Goal: Find specific page/section: Find specific page/section

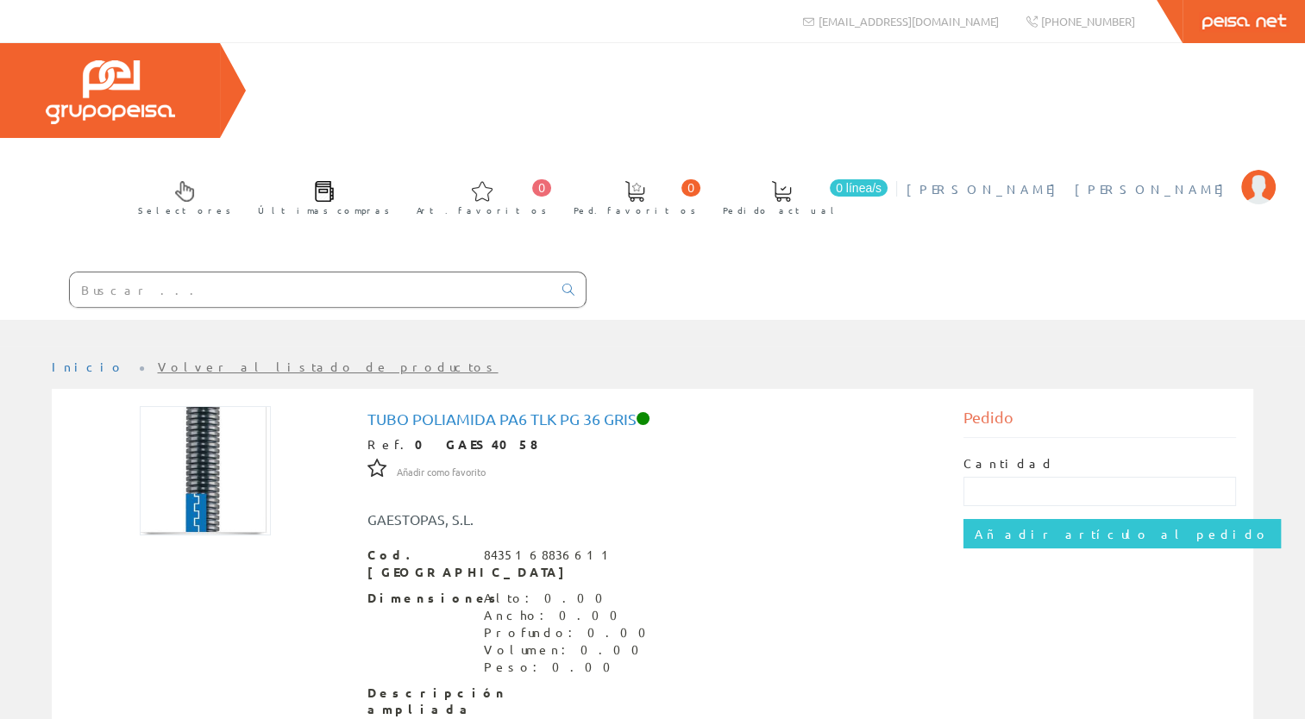
click at [1120, 180] on span "[PERSON_NAME] [PERSON_NAME]" at bounding box center [1070, 188] width 326 height 17
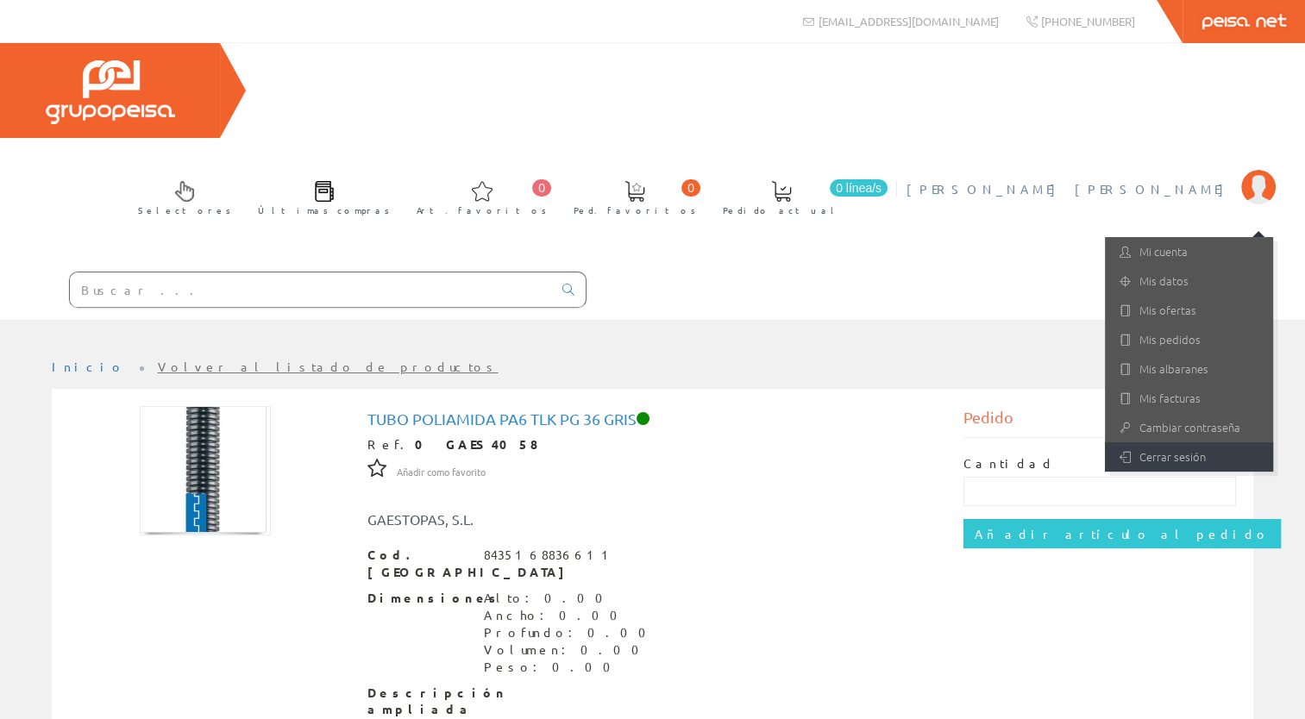
click at [1159, 443] on link "Cerrar sesión" at bounding box center [1189, 457] width 168 height 29
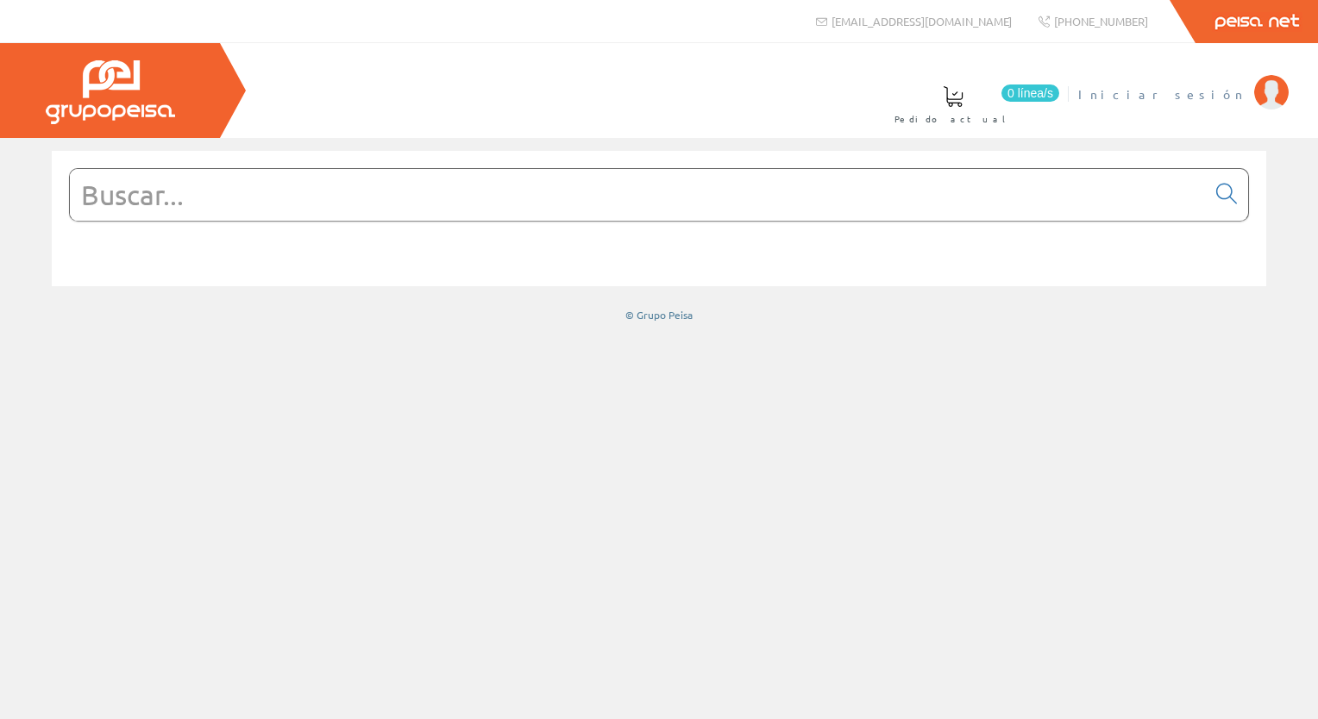
click at [1214, 104] on li "Iniciar sesión" at bounding box center [1183, 105] width 218 height 66
click at [1214, 98] on span "Iniciar sesión" at bounding box center [1161, 93] width 167 height 17
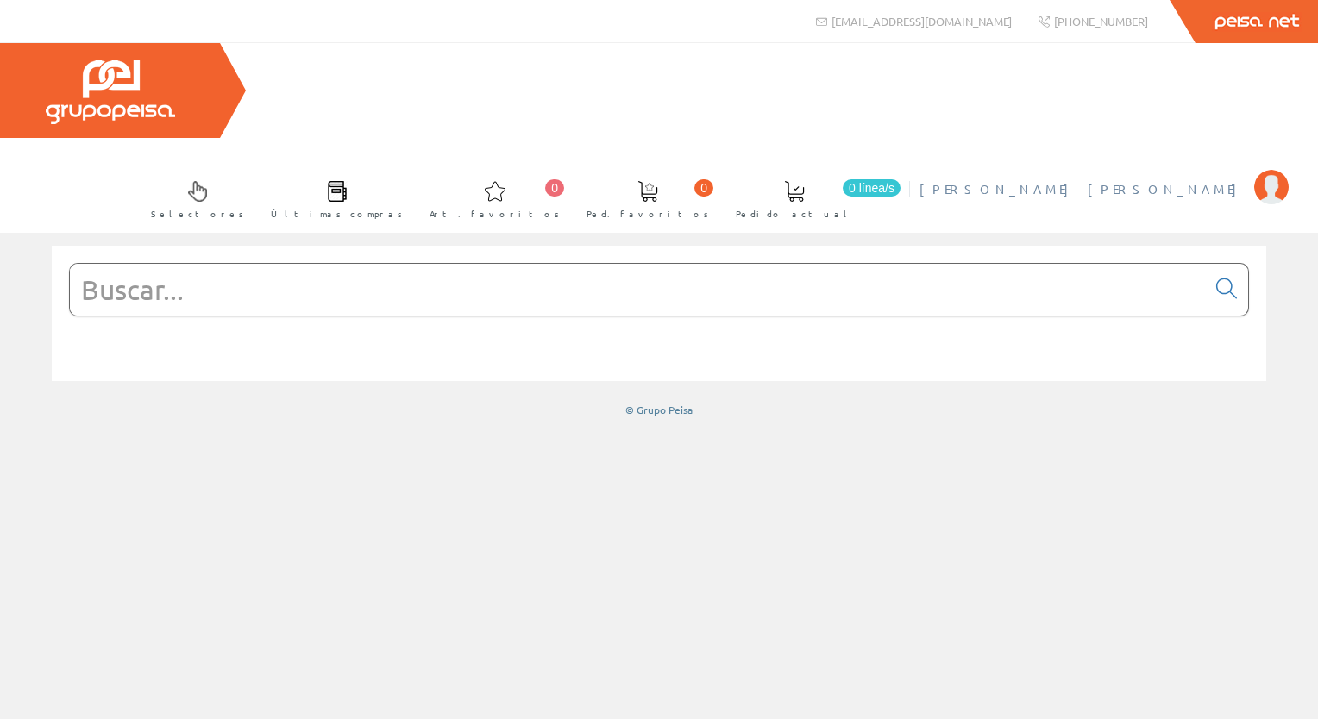
click at [1118, 180] on span "IRLES TREMIÑO, MANUEL ANTONIO" at bounding box center [1083, 188] width 326 height 17
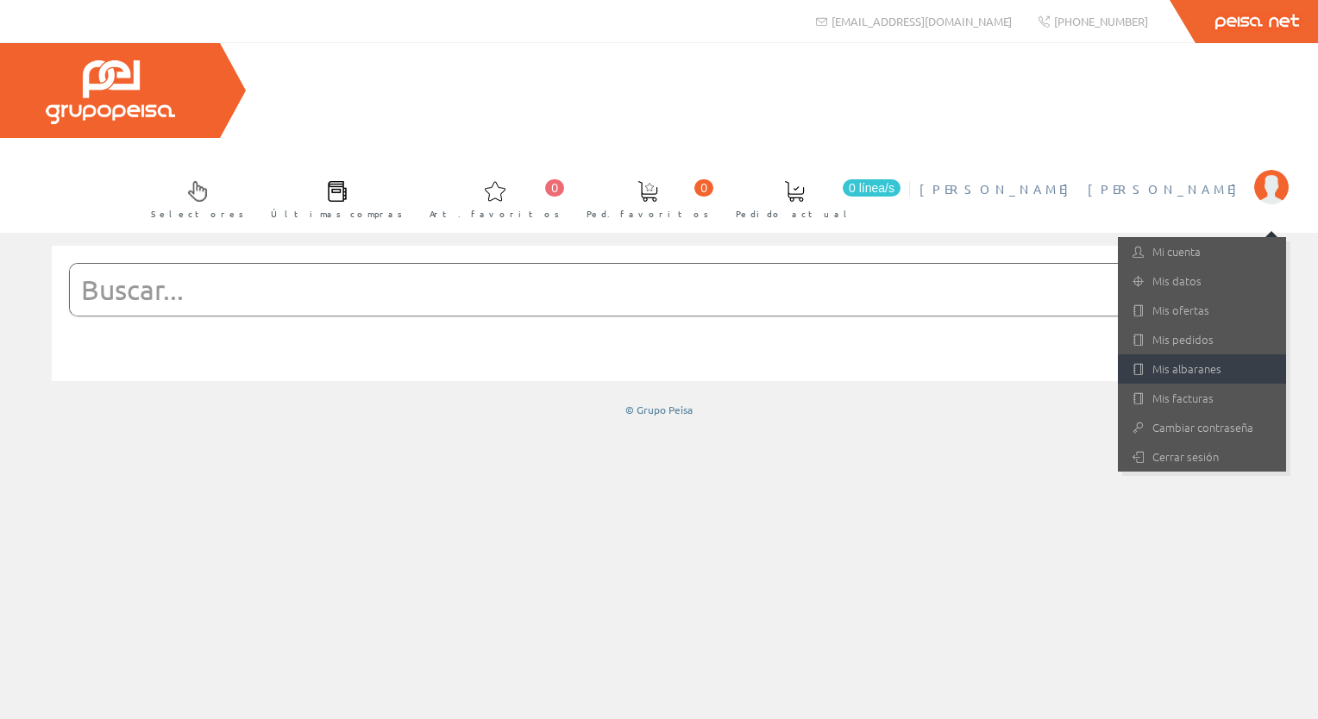
click at [1166, 355] on link "Mis albaranes" at bounding box center [1202, 369] width 168 height 29
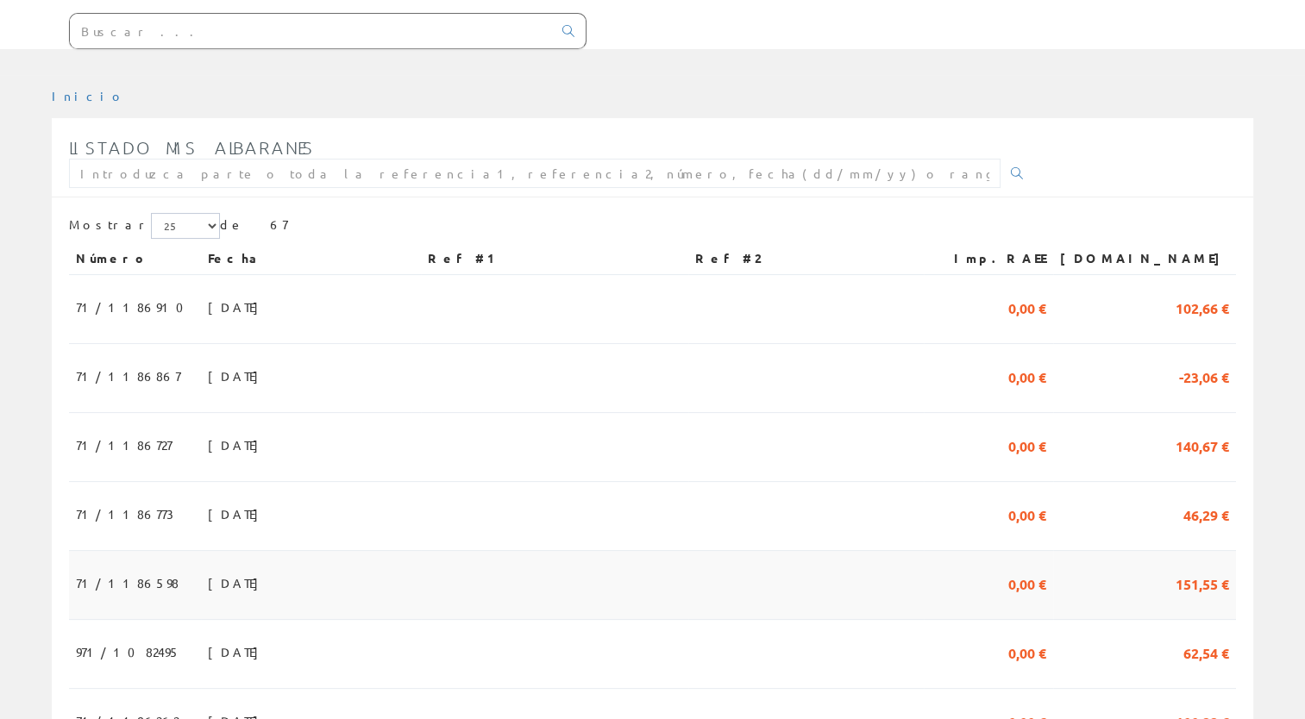
scroll to position [431, 0]
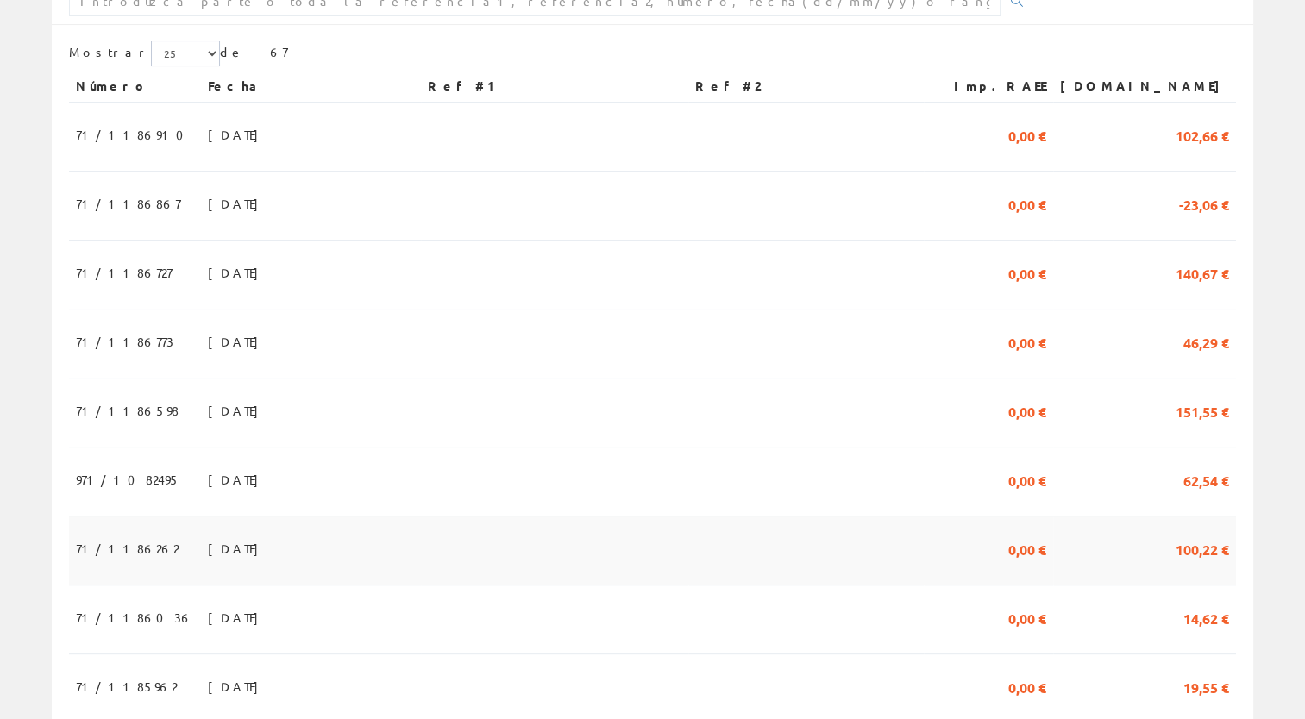
click at [243, 517] on td "28/07/2025" at bounding box center [311, 551] width 220 height 69
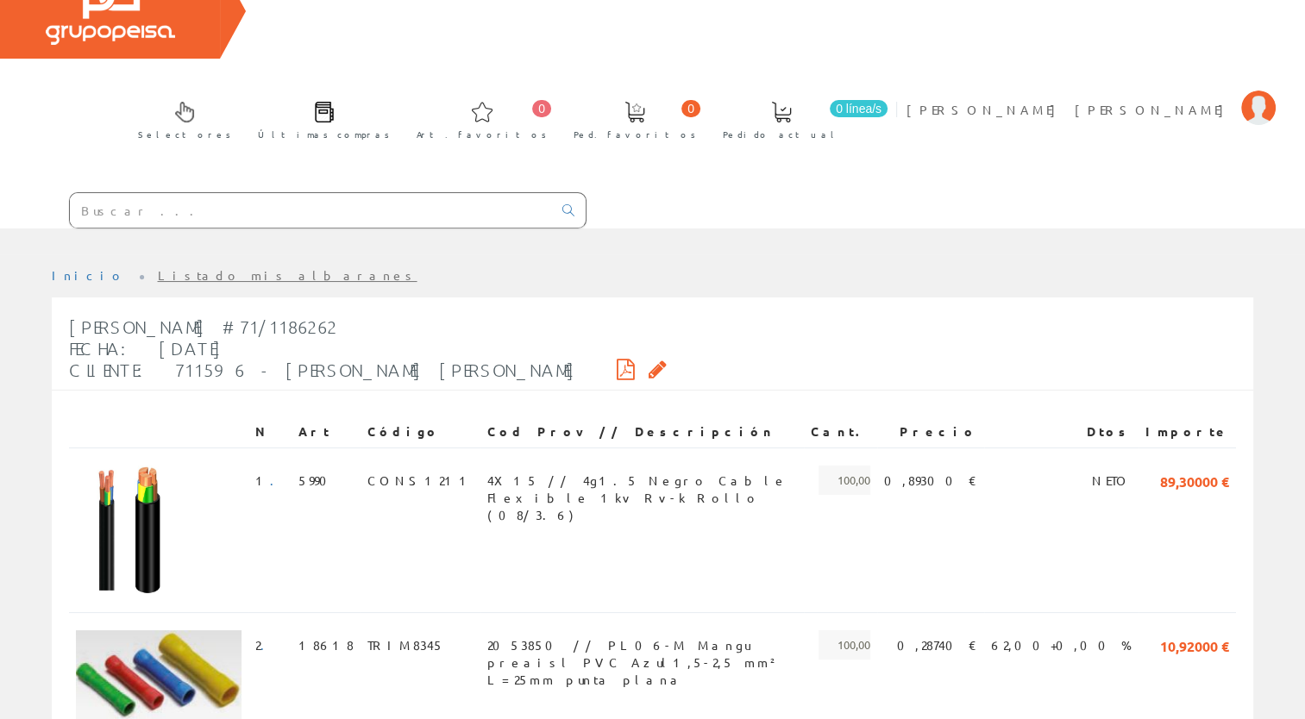
scroll to position [168, 0]
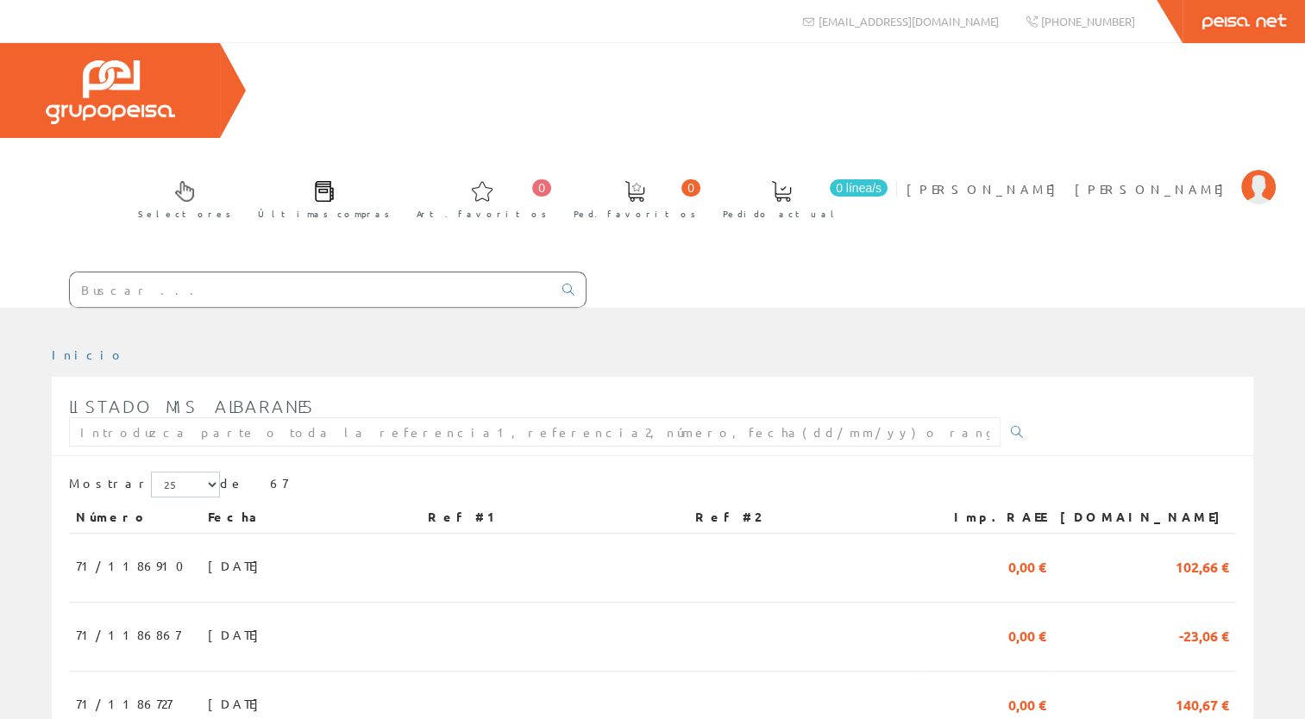
click at [156, 273] on input "text" at bounding box center [311, 290] width 482 height 35
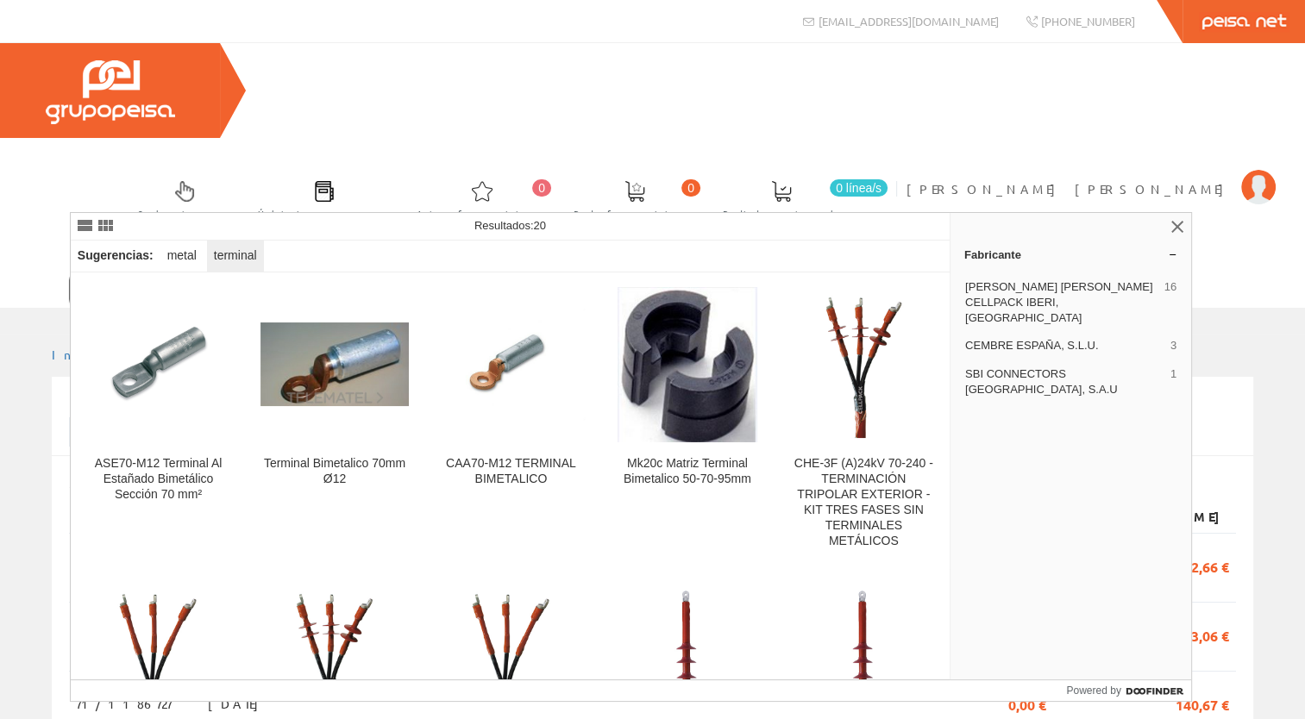
drag, startPoint x: 198, startPoint y: 192, endPoint x: 236, endPoint y: 246, distance: 66.8
click at [198, 273] on input "TERMINAL METALICO 70" at bounding box center [311, 290] width 482 height 35
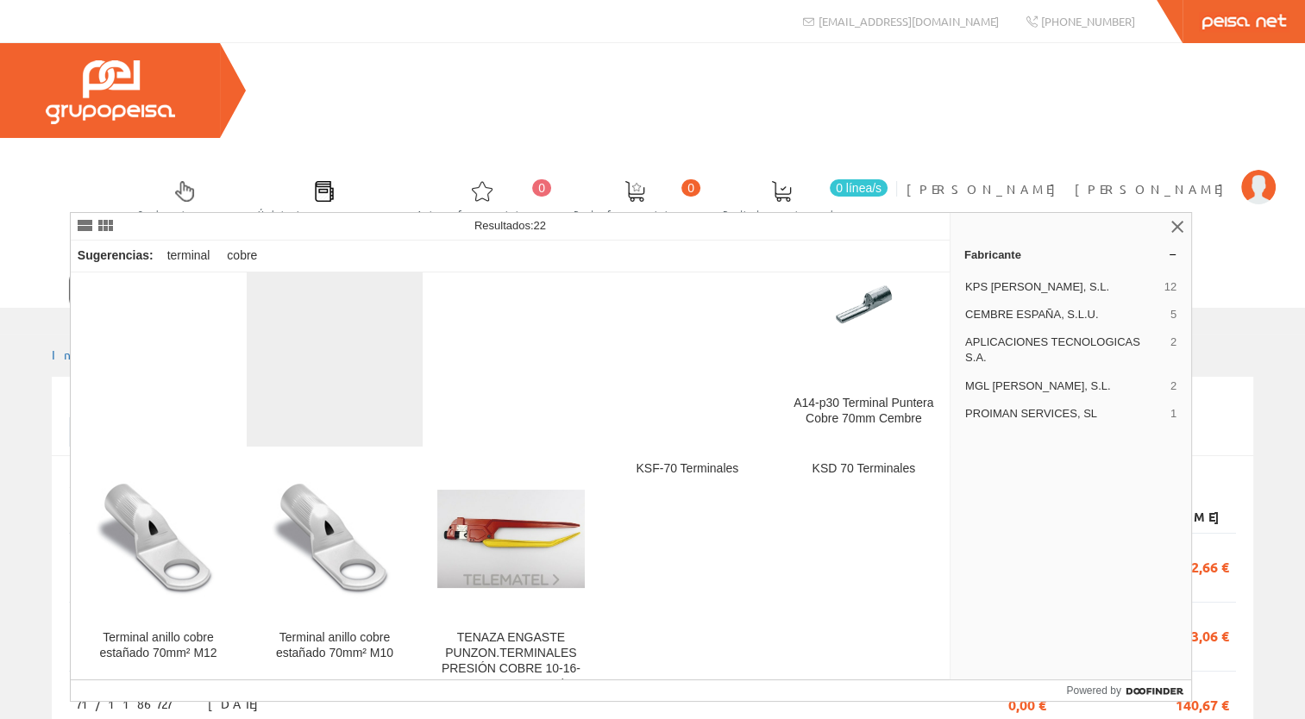
scroll to position [259, 0]
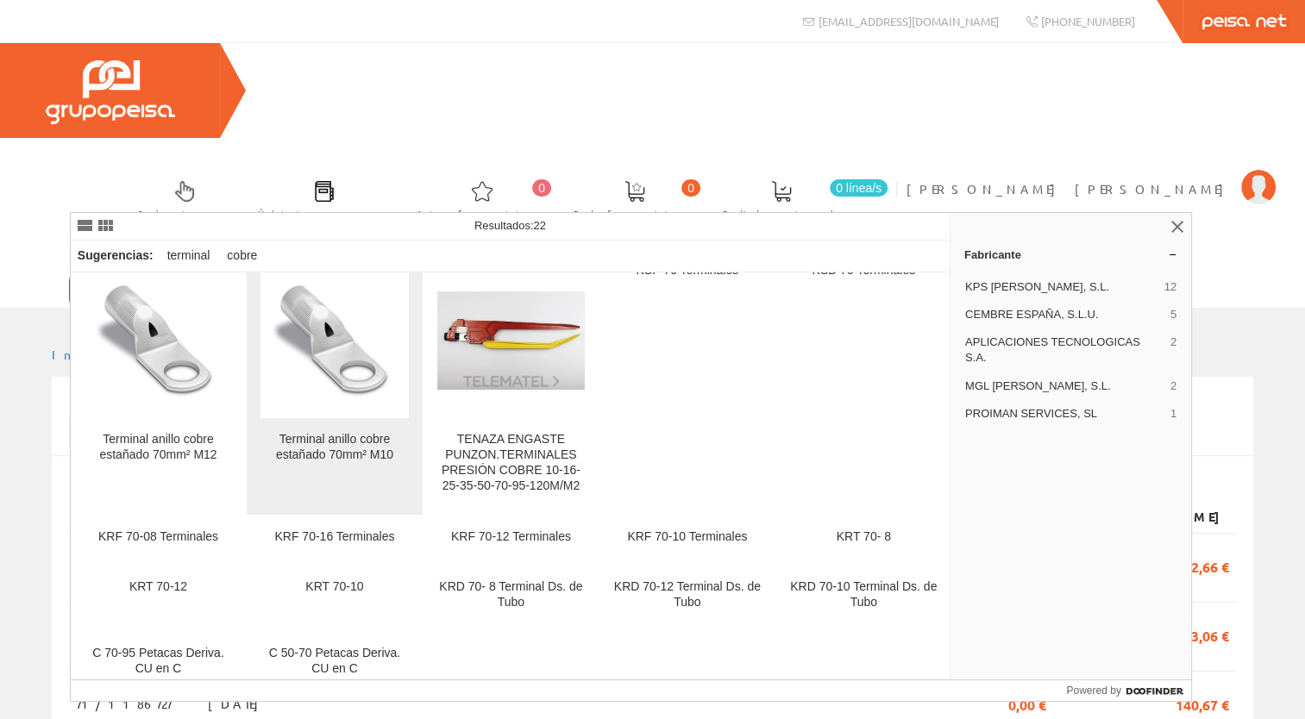
type input "TERMINAL COBRE 70"
click at [336, 466] on div "Terminal anillo cobre estañado 70mm² M10" at bounding box center [335, 466] width 148 height 68
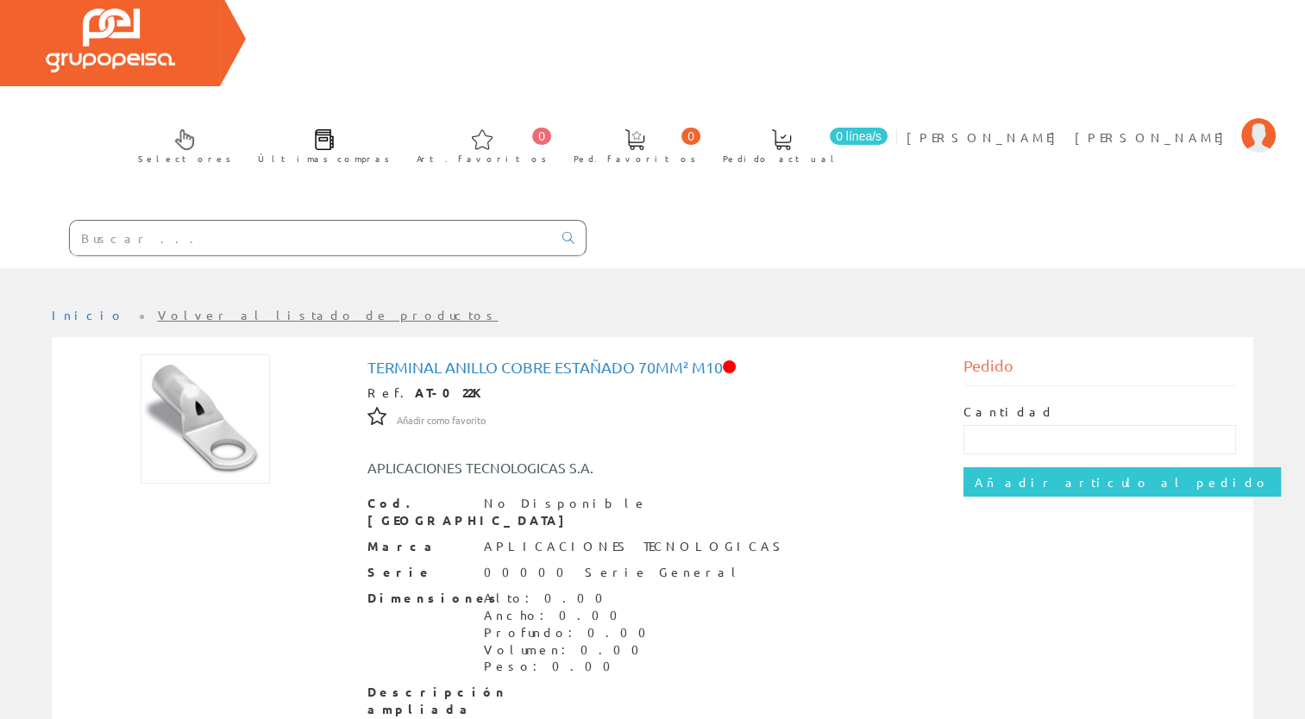
scroll to position [106, 0]
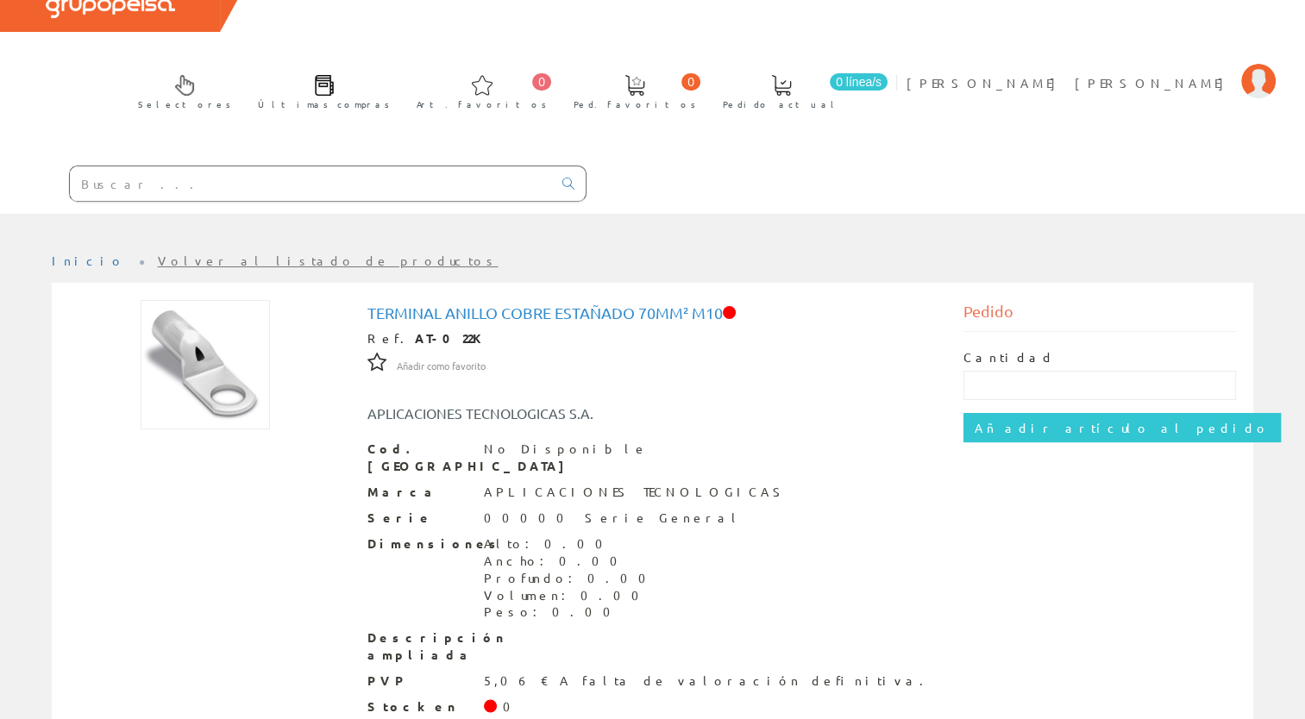
click at [162, 166] on input "text" at bounding box center [311, 183] width 482 height 35
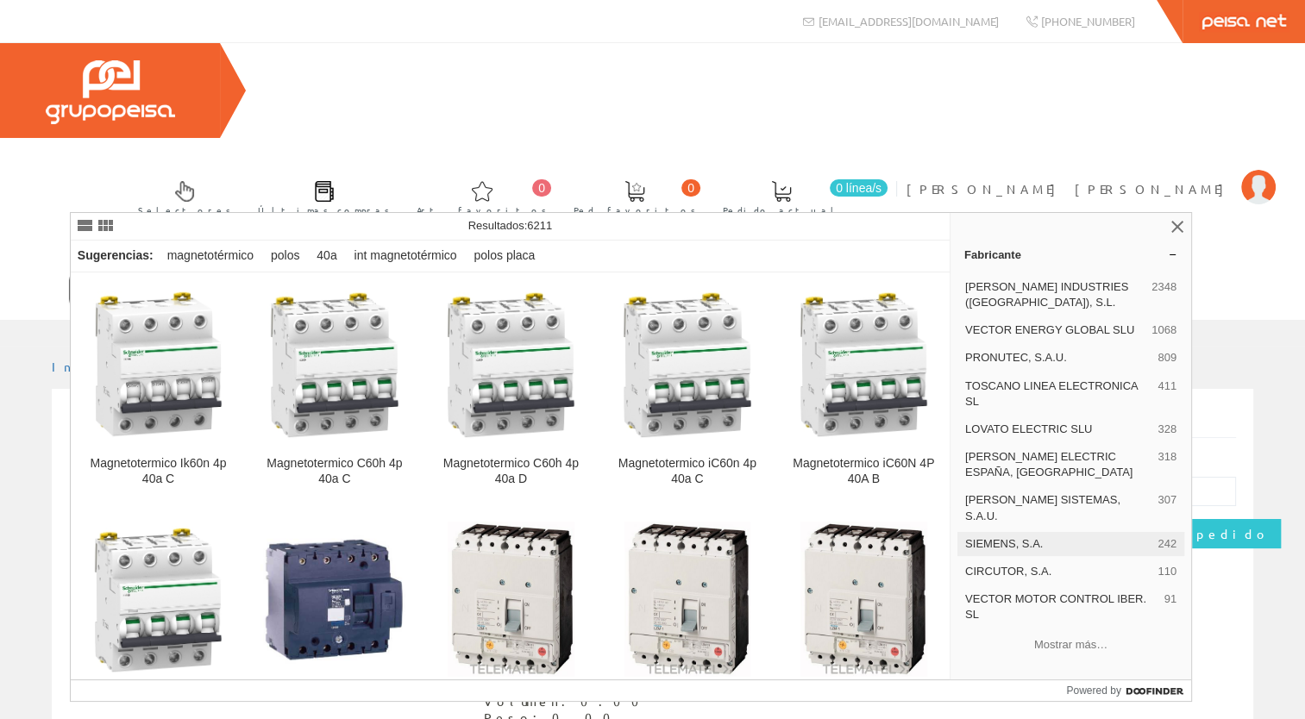
type input "MAGNETOTERMICO 4P 40A"
click at [994, 537] on span "SIEMENS, S.A." at bounding box center [1057, 545] width 185 height 16
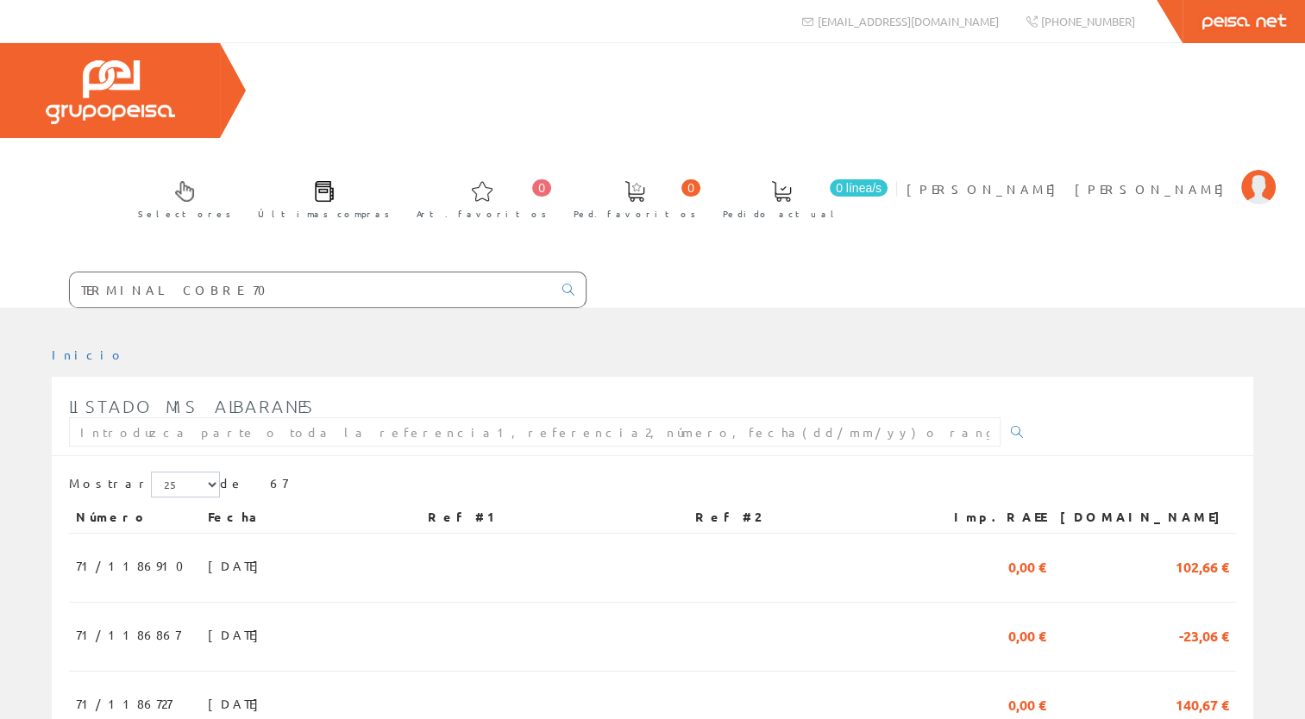
click at [304, 273] on input "TERMINAL COBRE 70" at bounding box center [311, 290] width 482 height 35
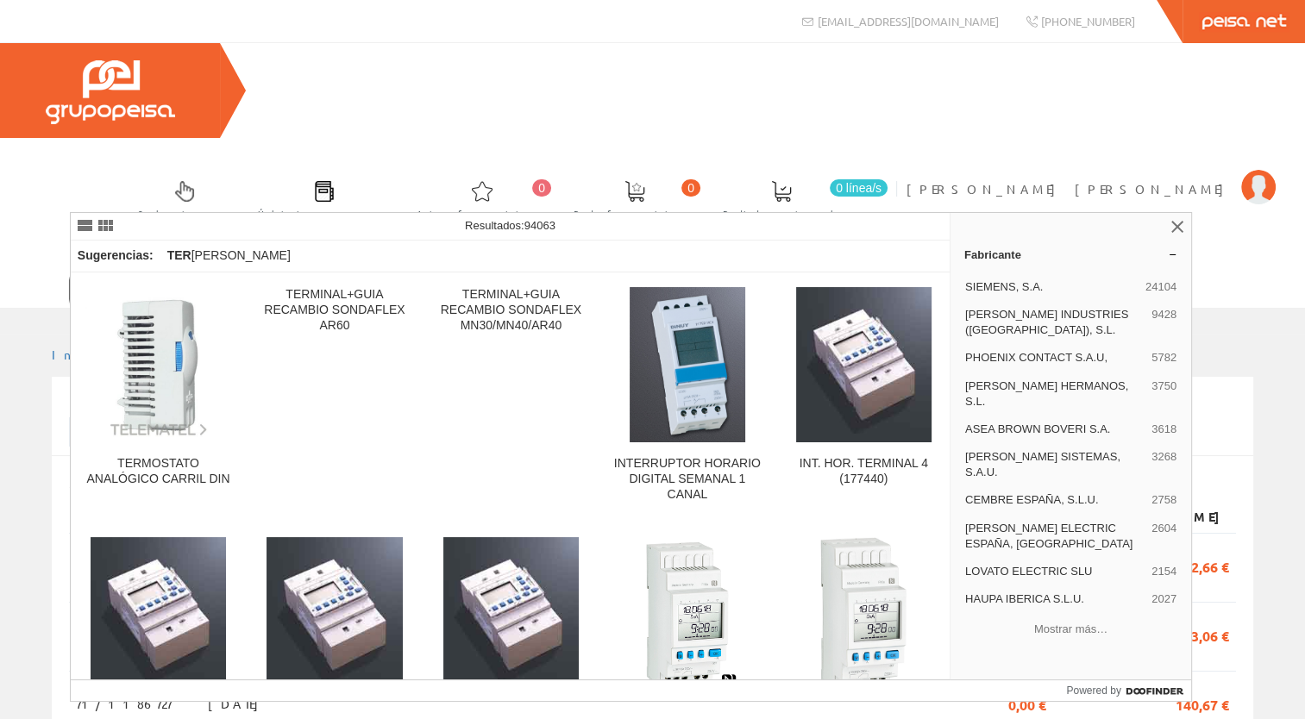
type input "T"
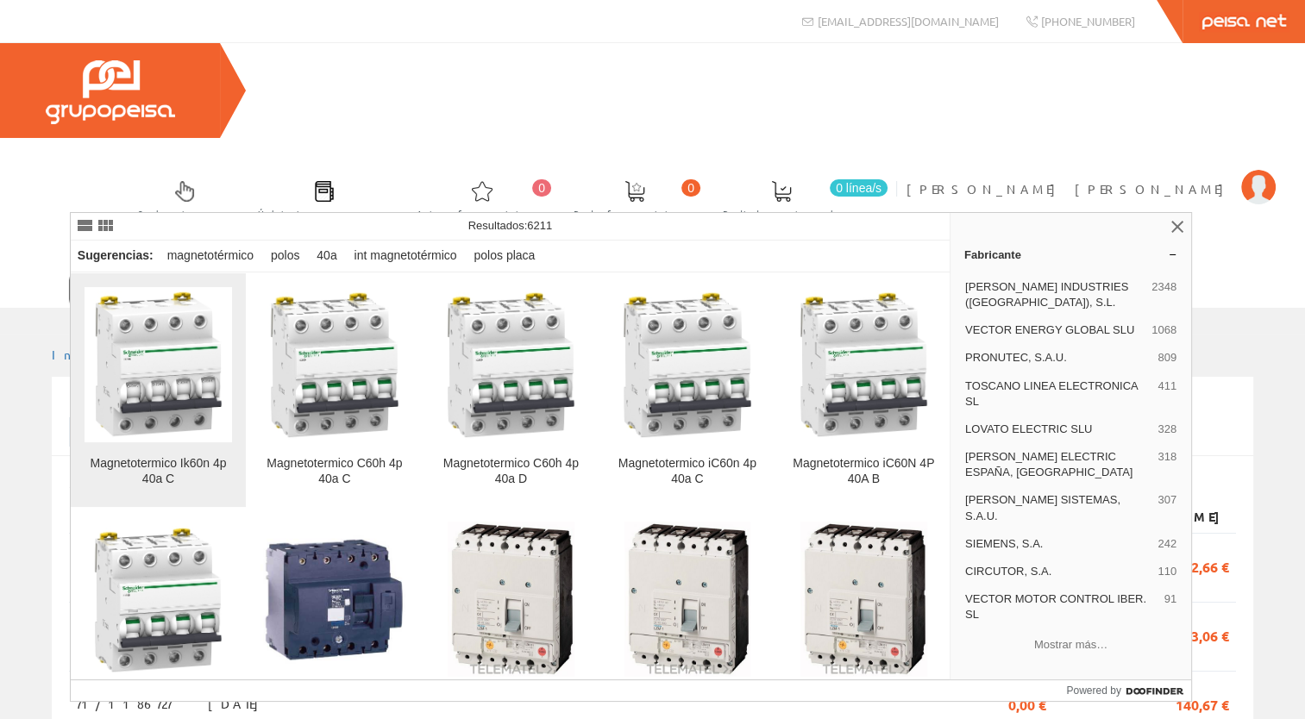
type input "MAGNETOTERMICO 4P 40A"
click at [142, 371] on img at bounding box center [159, 365] width 148 height 148
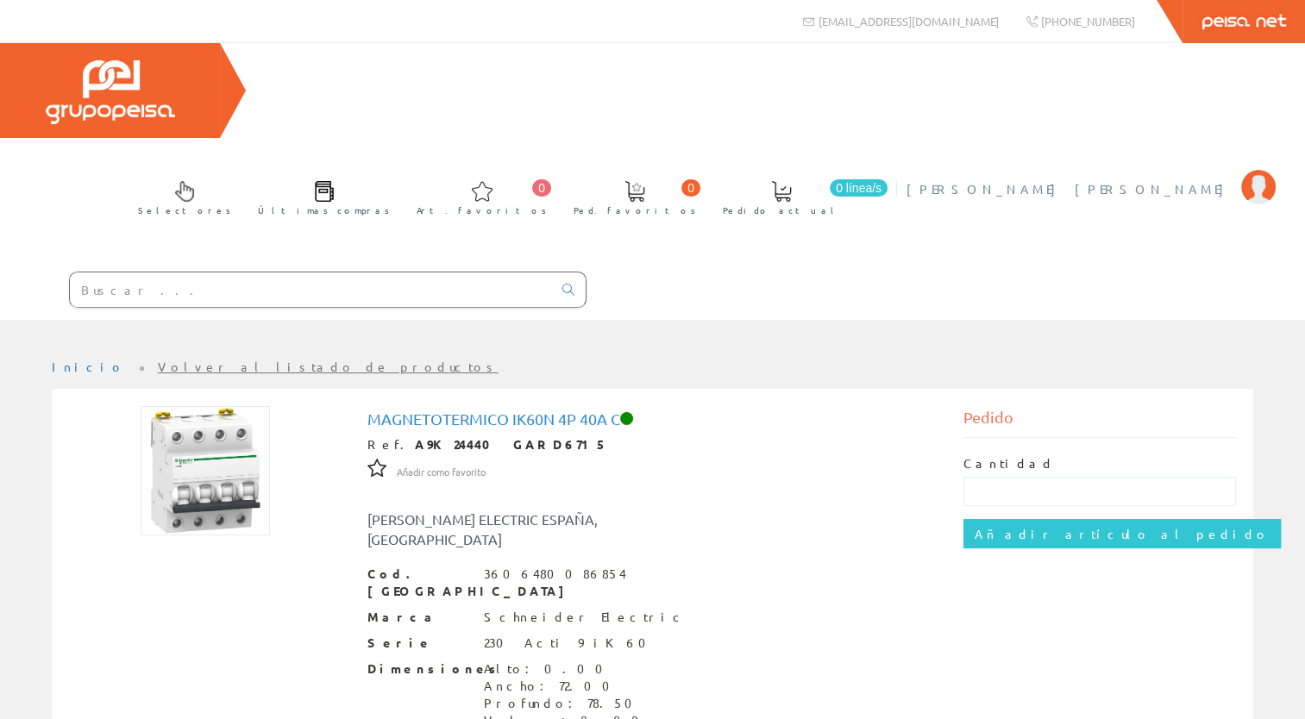
click at [1177, 180] on span "IRLES TREMIÑO, MANUEL ANTONIO" at bounding box center [1070, 188] width 326 height 17
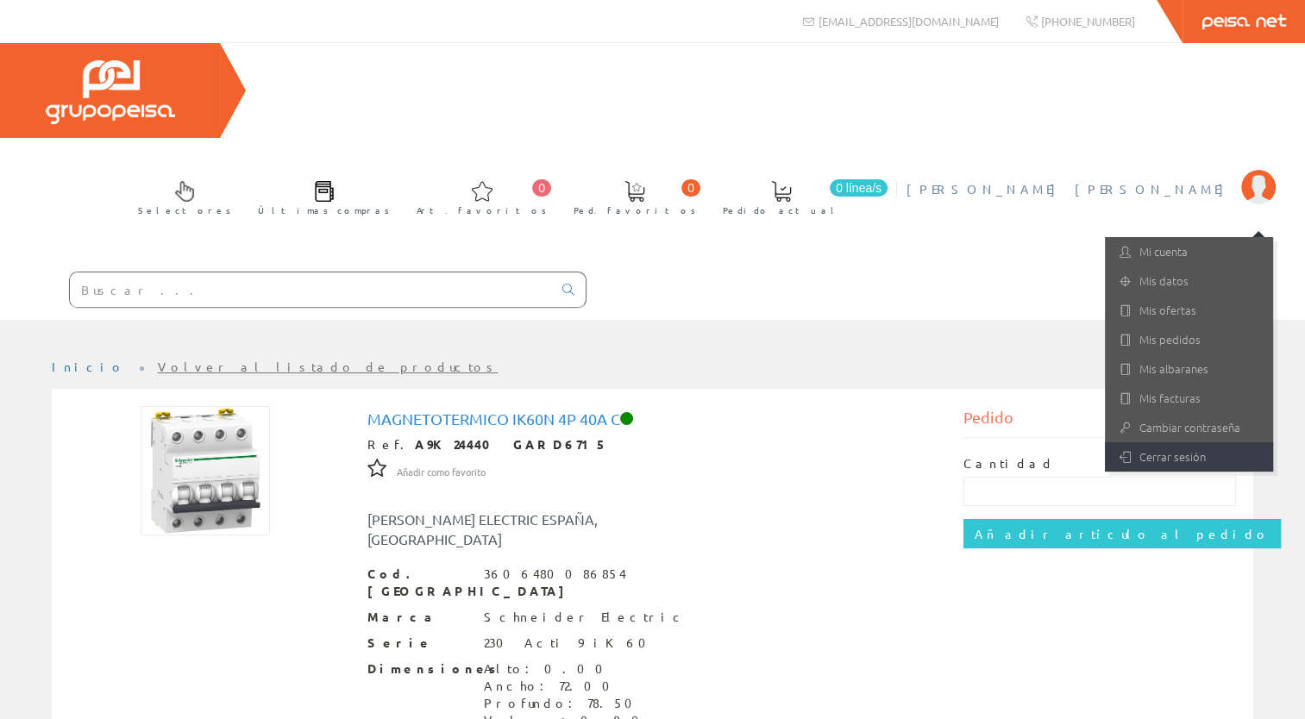
click at [1163, 443] on link "Cerrar sesión" at bounding box center [1189, 457] width 168 height 29
